Goal: Find specific page/section: Find specific page/section

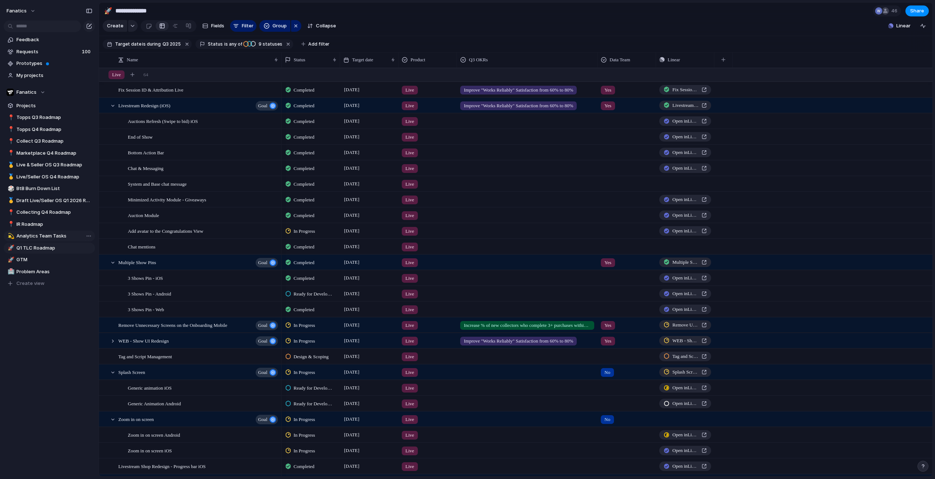
click at [45, 235] on span "Analytics Team Tasks" at bounding box center [54, 236] width 76 height 7
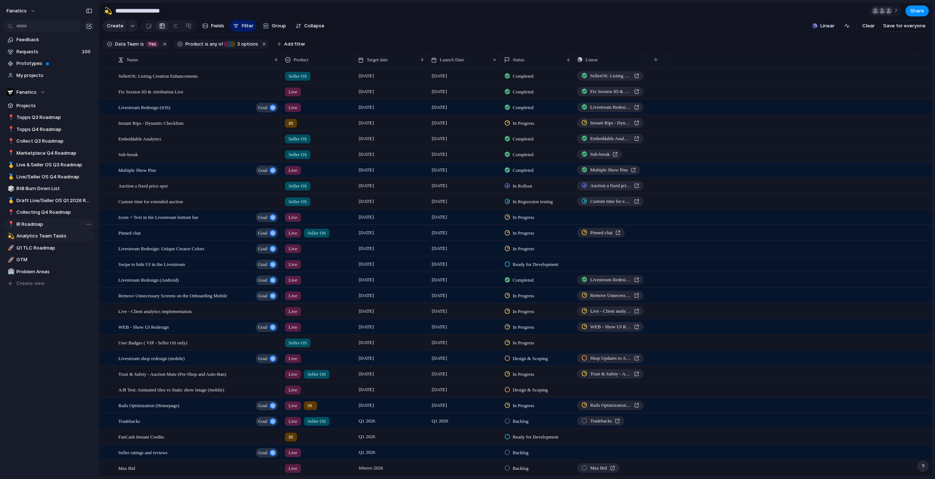
type input "**********"
